Goal: Transaction & Acquisition: Subscribe to service/newsletter

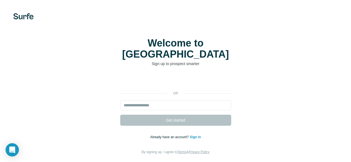
click at [0, 0] on div at bounding box center [0, 0] width 0 height 0
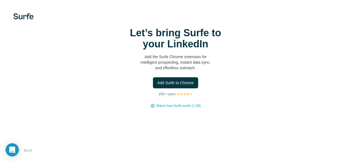
scroll to position [26, 0]
click at [153, 77] on button "Add Surfe to Chrome" at bounding box center [176, 82] width 46 height 11
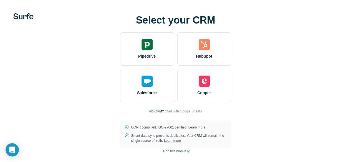
scroll to position [26, 0]
drag, startPoint x: 350, startPoint y: 35, endPoint x: 352, endPoint y: 37, distance: 3.6
click at [351, 37] on html "Select your CRM Pipedrive HubSpot Salesforce Copper No CRM? Start with Google S…" at bounding box center [175, 81] width 351 height 162
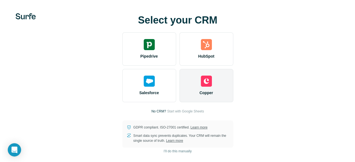
scroll to position [0, 0]
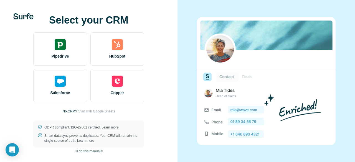
click at [342, 8] on div at bounding box center [267, 81] width 178 height 162
drag, startPoint x: 350, startPoint y: 0, endPoint x: 203, endPoint y: 3, distance: 146.6
click at [203, 3] on div at bounding box center [267, 81] width 178 height 162
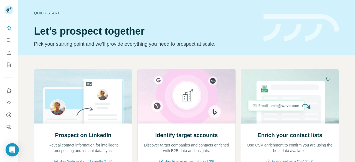
click at [51, 12] on div "Quick start" at bounding box center [145, 13] width 223 height 6
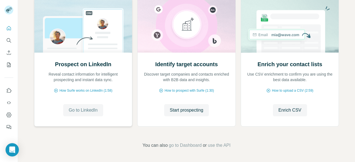
click at [94, 109] on span "Go to LinkedIn" at bounding box center [83, 110] width 29 height 7
click at [291, 111] on span "Enrich CSV" at bounding box center [290, 110] width 23 height 7
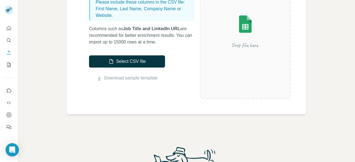
scroll to position [96, 0]
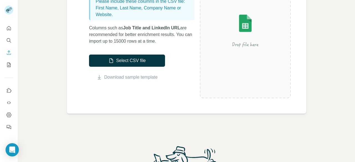
click at [239, 23] on img at bounding box center [245, 30] width 91 height 60
drag, startPoint x: 128, startPoint y: 78, endPoint x: 137, endPoint y: 78, distance: 8.6
click at [128, 78] on link "Download sample template" at bounding box center [131, 77] width 54 height 7
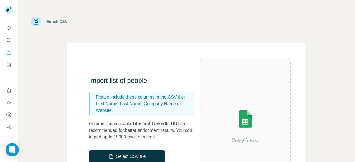
click at [164, 27] on div "Enrich CSV" at bounding box center [186, 21] width 311 height 17
